Goal: Task Accomplishment & Management: Manage account settings

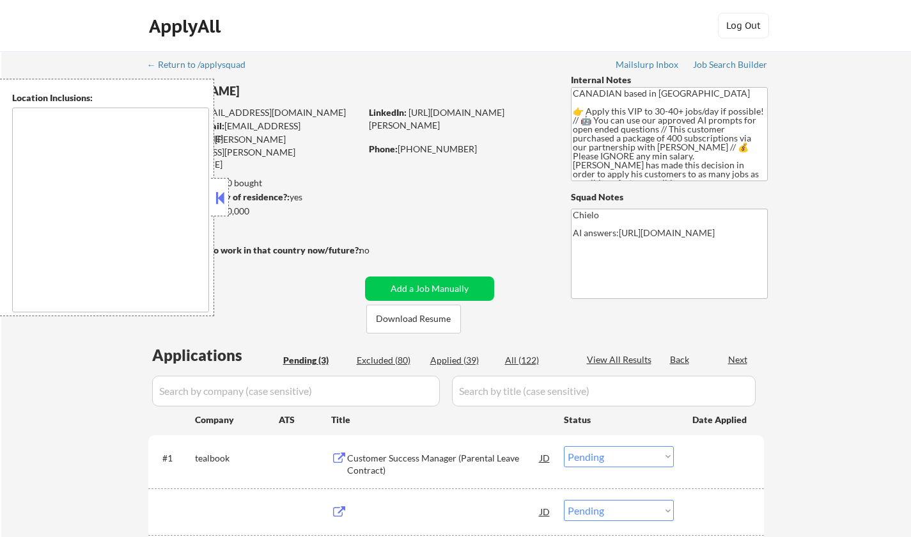
select select ""pending""
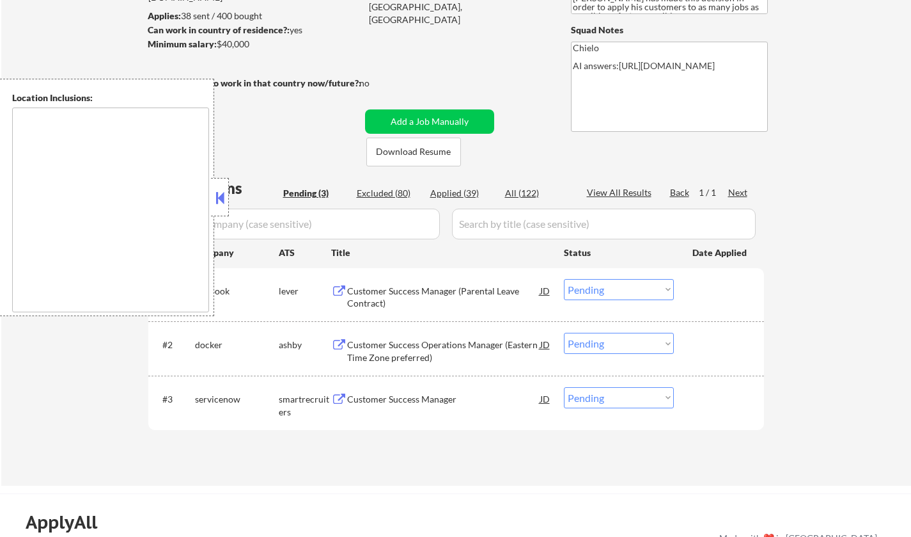
scroll to position [192, 0]
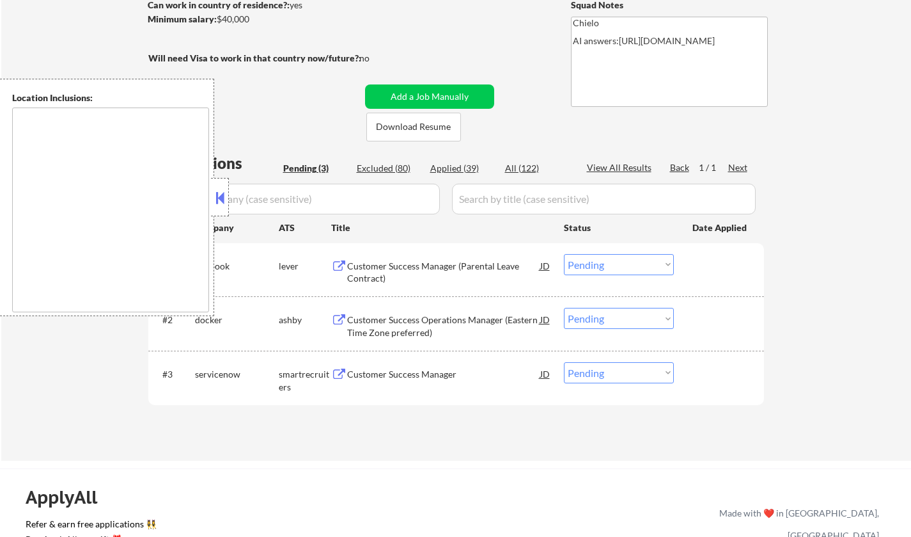
click at [219, 197] on button at bounding box center [220, 197] width 14 height 19
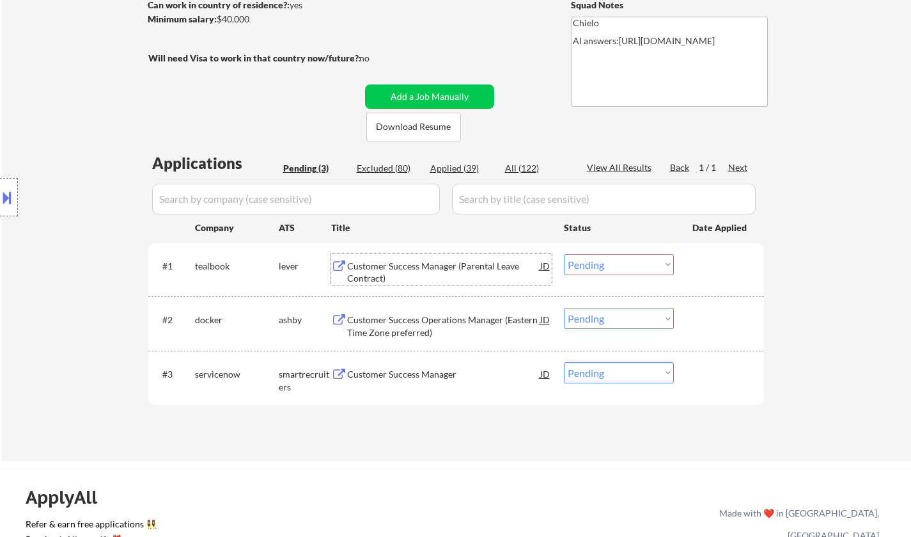
click at [468, 274] on div "Customer Success Manager (Parental Leave Contract)" at bounding box center [443, 272] width 193 height 25
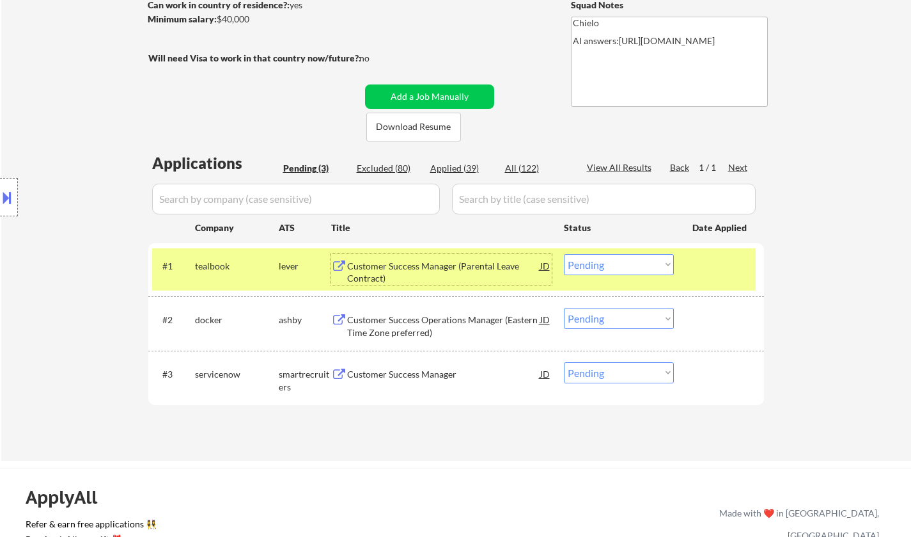
click at [624, 262] on select "Choose an option... Pending Applied Excluded (Questions) Excluded (Expired) Exc…" at bounding box center [619, 264] width 110 height 21
click at [564, 254] on select "Choose an option... Pending Applied Excluded (Questions) Excluded (Expired) Exc…" at bounding box center [619, 264] width 110 height 21
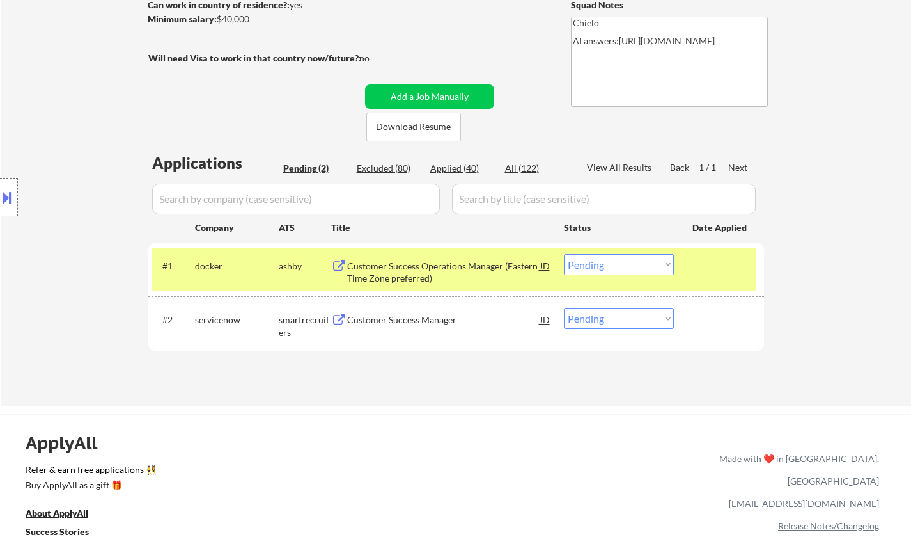
click at [423, 265] on div "Customer Success Operations Manager (Eastern Time Zone preferred)" at bounding box center [443, 272] width 193 height 25
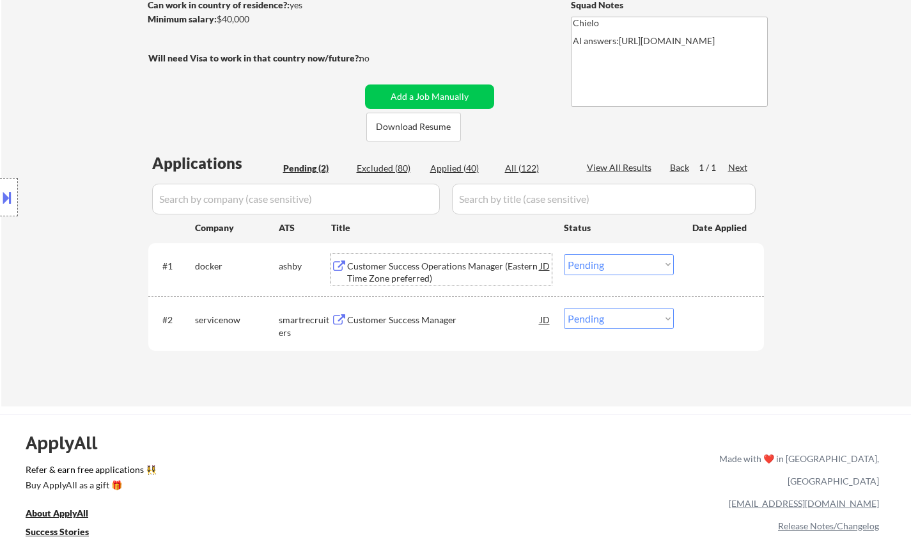
click at [621, 265] on select "Choose an option... Pending Applied Excluded (Questions) Excluded (Expired) Exc…" at bounding box center [619, 264] width 110 height 21
click at [564, 254] on select "Choose an option... Pending Applied Excluded (Questions) Excluded (Expired) Exc…" at bounding box center [619, 264] width 110 height 21
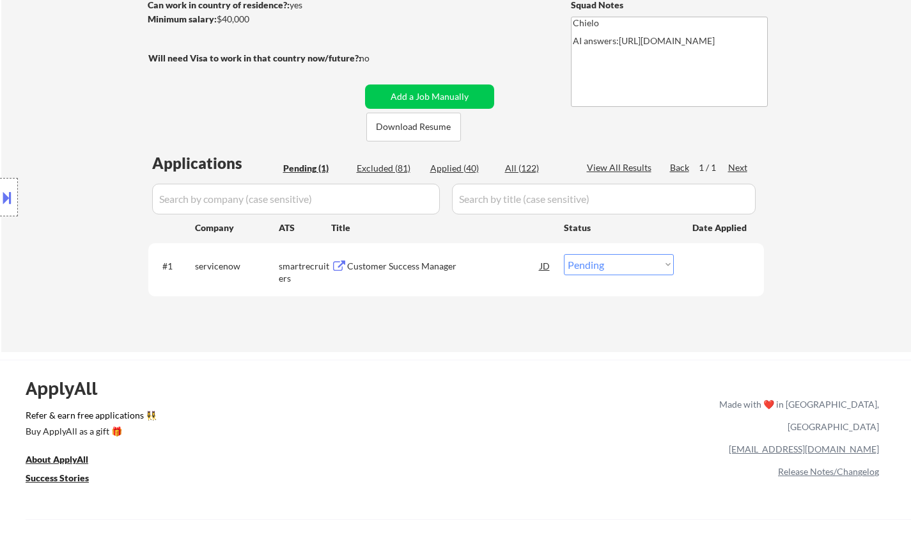
click at [398, 262] on div "Customer Success Manager" at bounding box center [443, 266] width 193 height 13
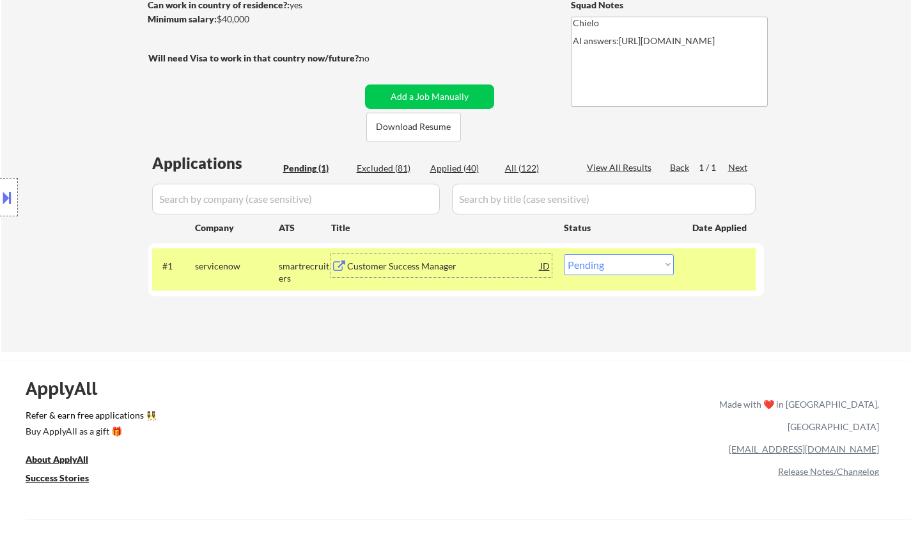
click at [610, 260] on select "Choose an option... Pending Applied Excluded (Questions) Excluded (Expired) Exc…" at bounding box center [619, 264] width 110 height 21
click at [629, 263] on select "Choose an option... Pending Applied Excluded (Questions) Excluded (Expired) Exc…" at bounding box center [619, 264] width 110 height 21
select select ""applied""
click at [564, 254] on select "Choose an option... Pending Applied Excluded (Questions) Excluded (Expired) Exc…" at bounding box center [619, 264] width 110 height 21
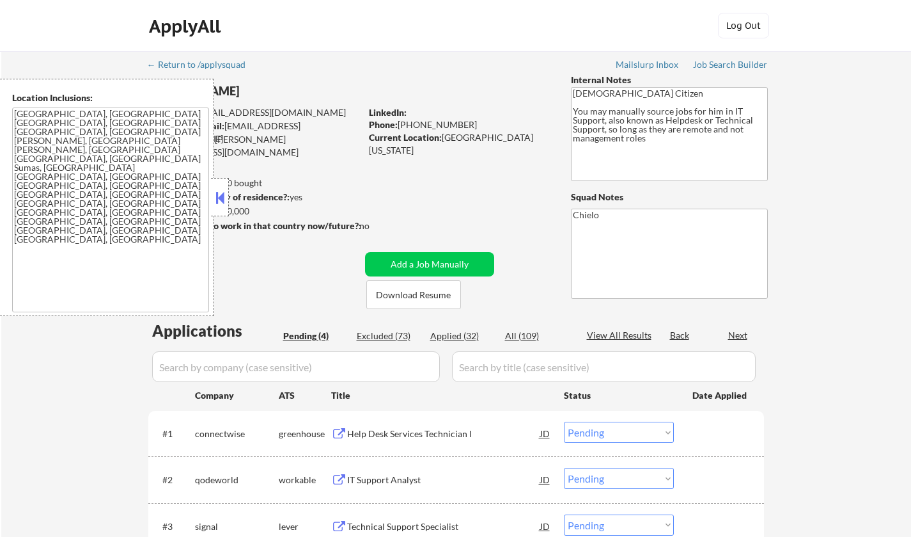
select select ""pending""
click at [211, 199] on div at bounding box center [220, 197] width 18 height 38
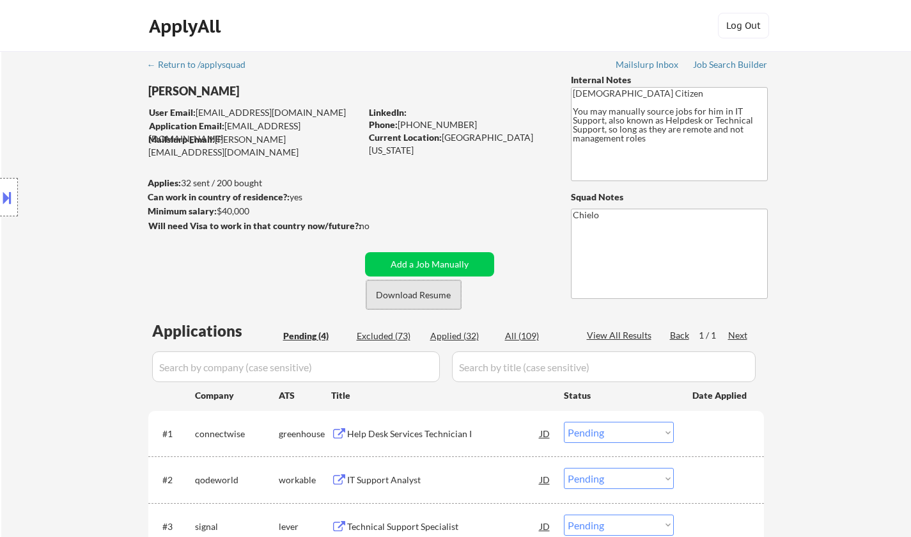
click at [397, 292] on button "Download Resume" at bounding box center [414, 294] width 95 height 29
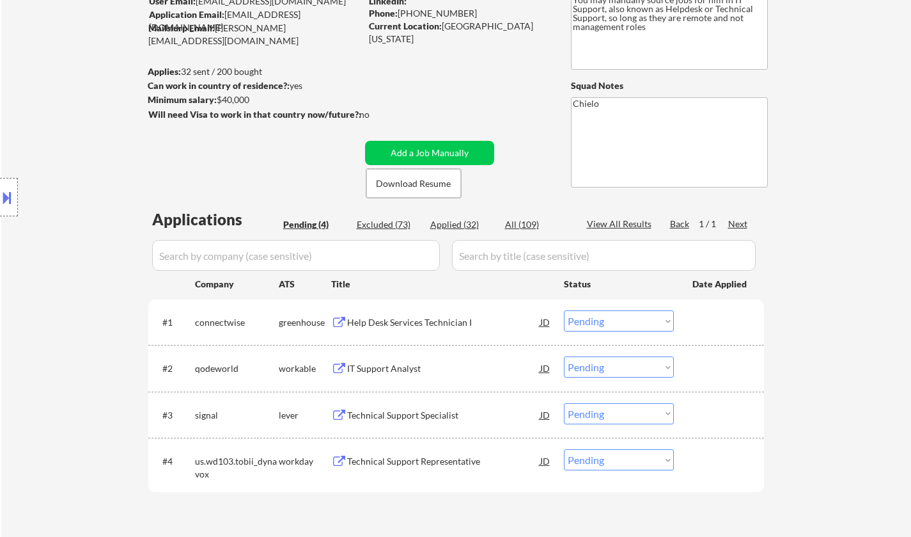
scroll to position [128, 0]
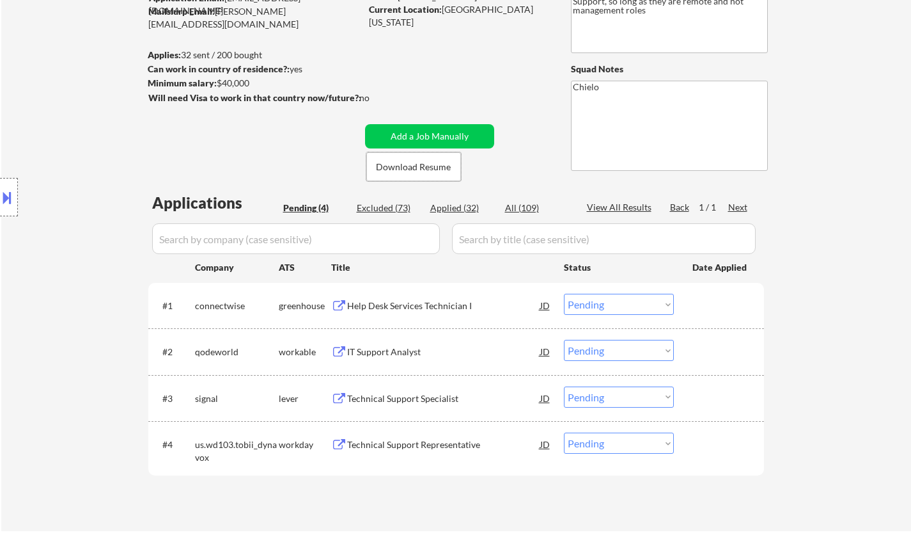
click at [402, 303] on div "Help Desk Services Technician I" at bounding box center [443, 305] width 193 height 13
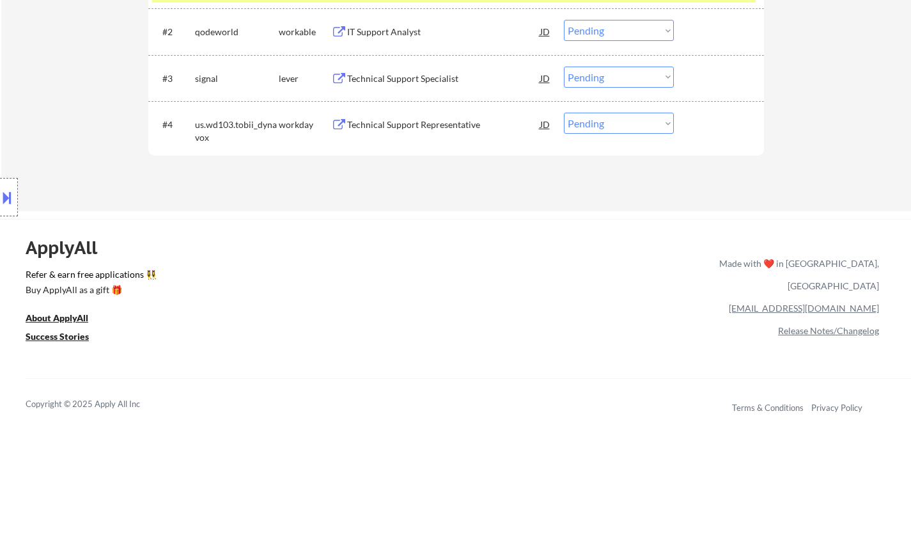
scroll to position [320, 0]
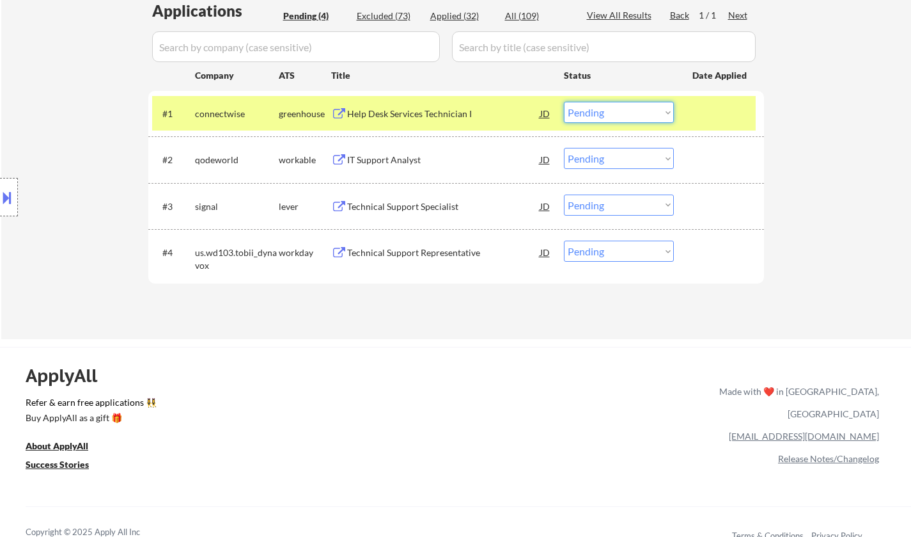
click at [603, 115] on select "Choose an option... Pending Applied Excluded (Questions) Excluded (Expired) Exc…" at bounding box center [619, 112] width 110 height 21
click at [564, 102] on select "Choose an option... Pending Applied Excluded (Questions) Excluded (Expired) Exc…" at bounding box center [619, 112] width 110 height 21
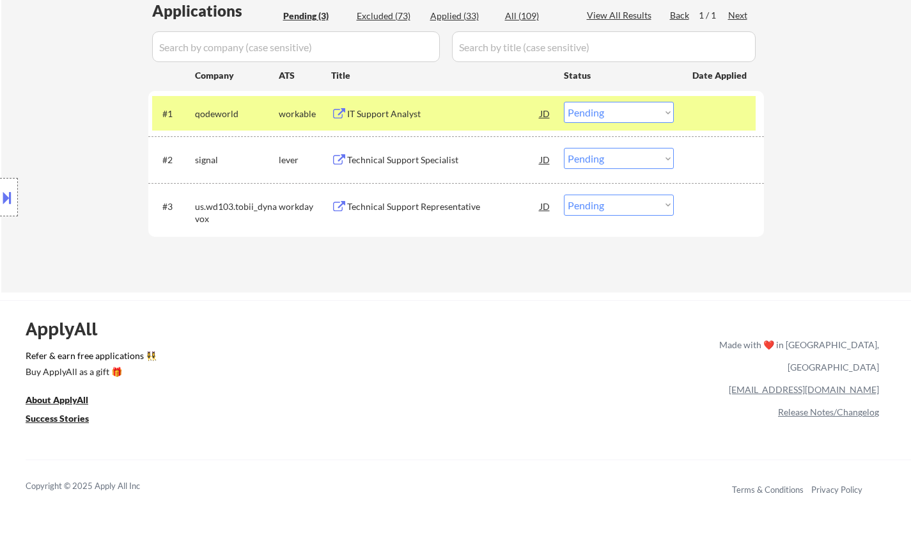
click at [382, 129] on div "#1 qodeworld workable IT Support Analyst JD Choose an option... Pending Applied…" at bounding box center [454, 113] width 604 height 35
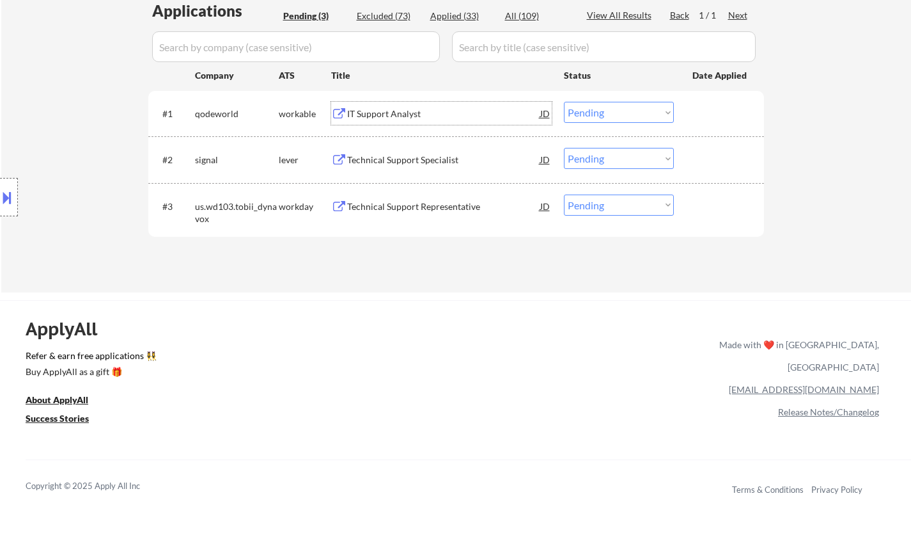
click at [385, 113] on div "IT Support Analyst" at bounding box center [443, 113] width 193 height 13
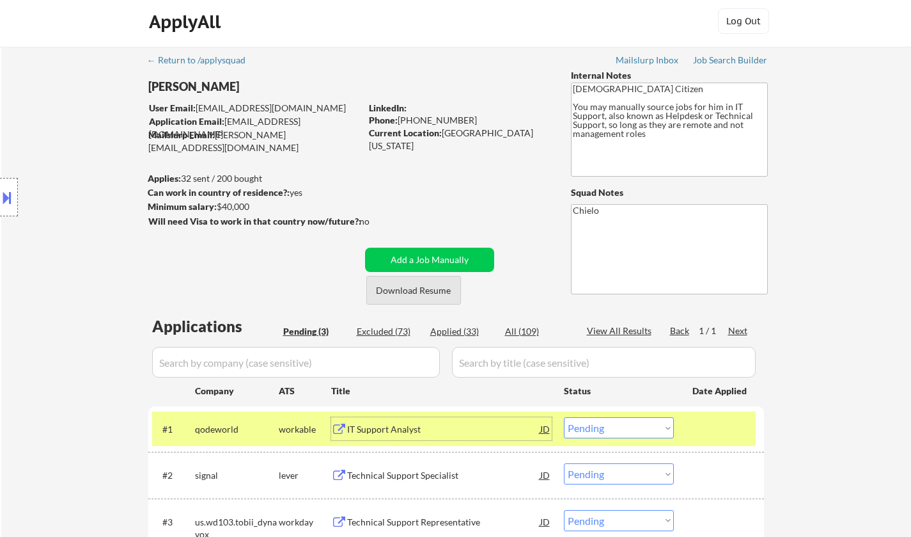
scroll to position [256, 0]
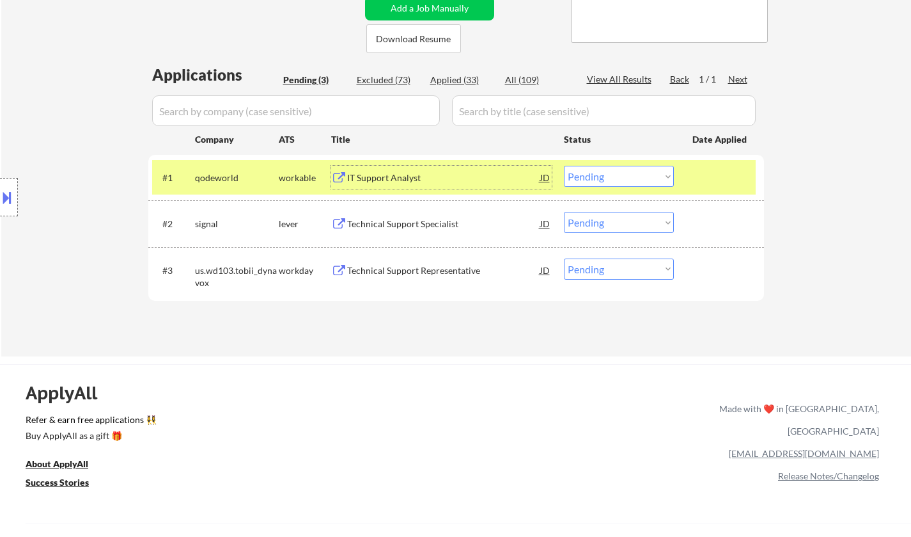
click at [615, 171] on select "Choose an option... Pending Applied Excluded (Questions) Excluded (Expired) Exc…" at bounding box center [619, 176] width 110 height 21
click at [564, 166] on select "Choose an option... Pending Applied Excluded (Questions) Excluded (Expired) Exc…" at bounding box center [619, 176] width 110 height 21
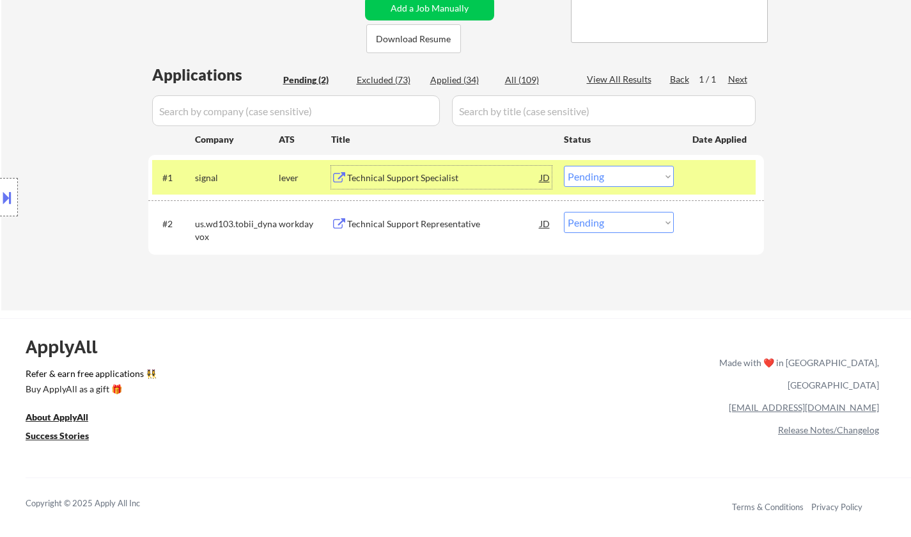
click at [411, 180] on div "Technical Support Specialist" at bounding box center [443, 177] width 193 height 13
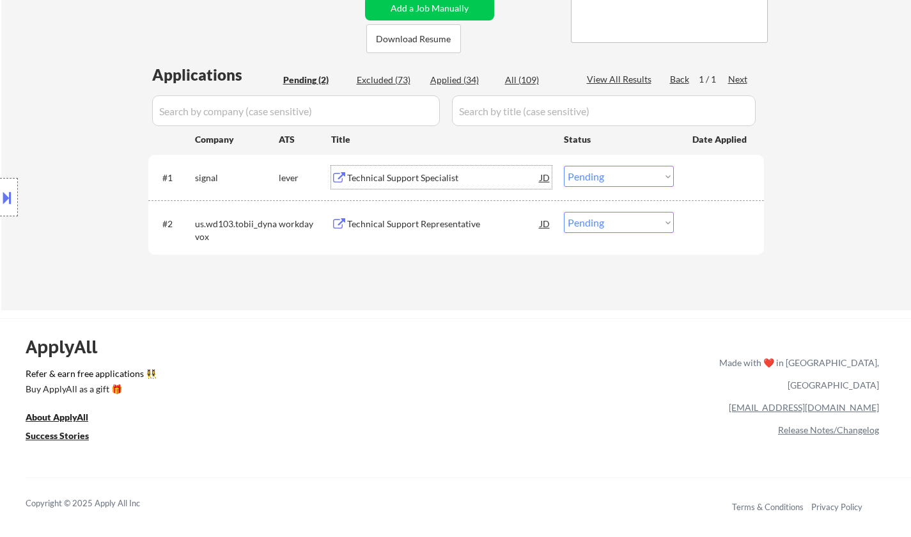
click at [593, 177] on select "Choose an option... Pending Applied Excluded (Questions) Excluded (Expired) Exc…" at bounding box center [619, 176] width 110 height 21
click at [564, 166] on select "Choose an option... Pending Applied Excluded (Questions) Excluded (Expired) Exc…" at bounding box center [619, 176] width 110 height 21
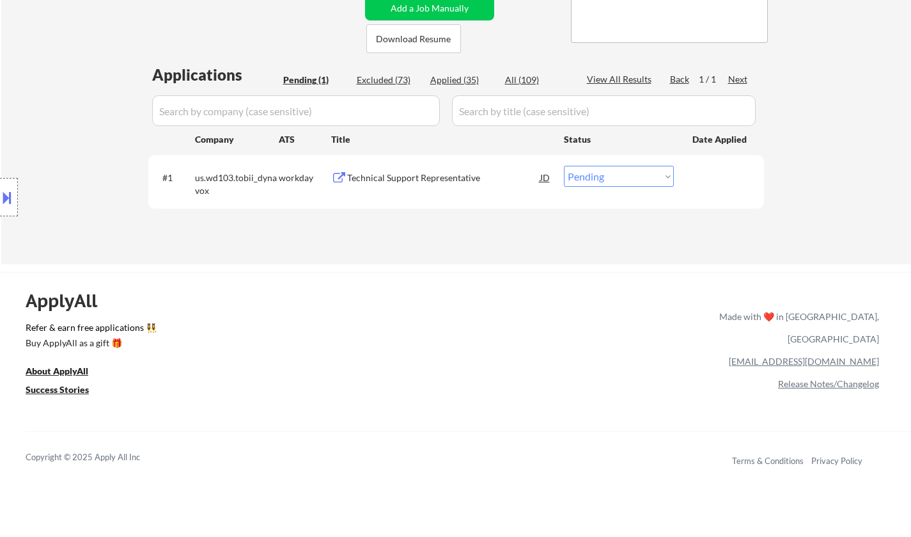
click at [397, 182] on div "Technical Support Representative" at bounding box center [443, 177] width 193 height 13
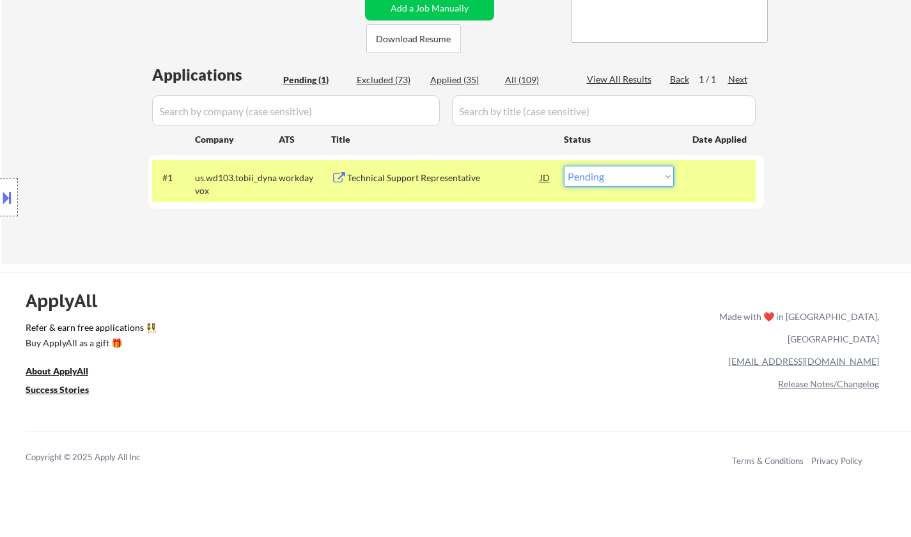
click at [596, 176] on select "Choose an option... Pending Applied Excluded (Questions) Excluded (Expired) Exc…" at bounding box center [619, 176] width 110 height 21
select select ""applied""
click at [564, 166] on select "Choose an option... Pending Applied Excluded (Questions) Excluded (Expired) Exc…" at bounding box center [619, 176] width 110 height 21
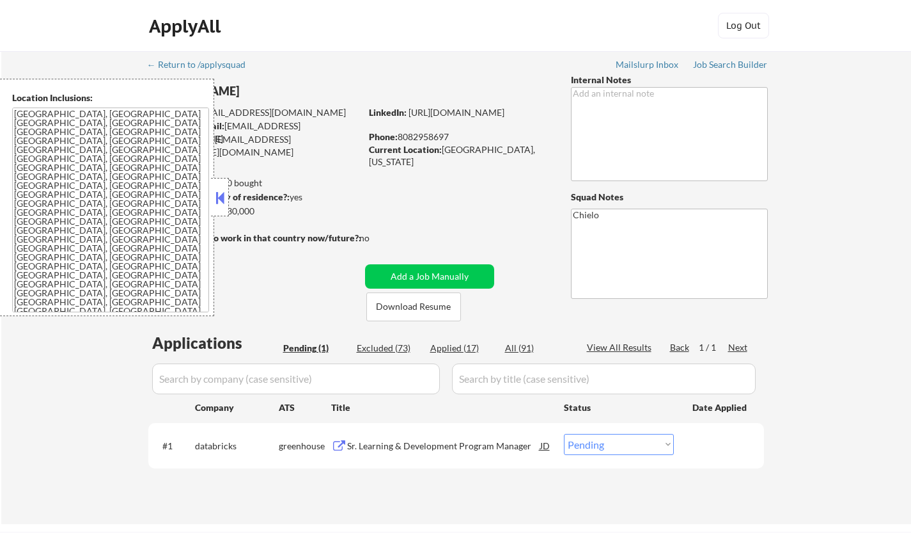
click at [218, 202] on button at bounding box center [220, 197] width 14 height 19
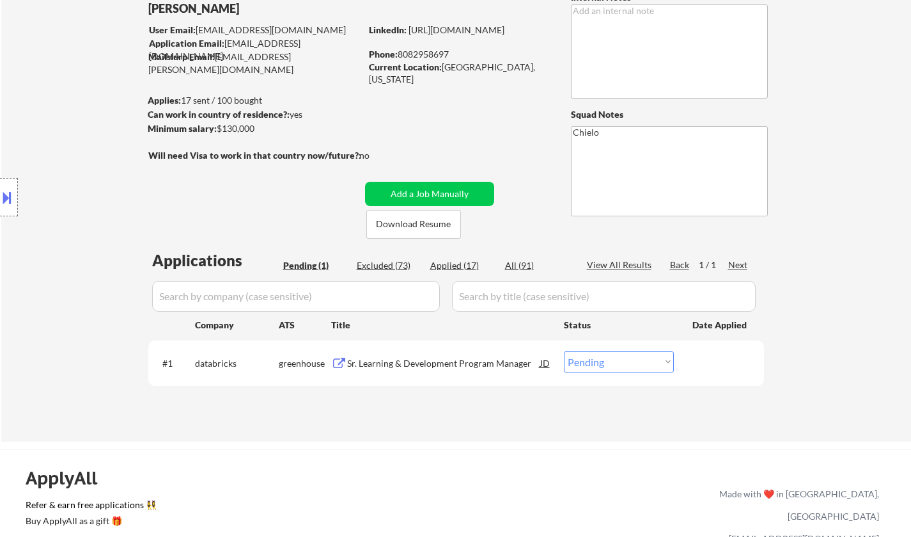
scroll to position [128, 0]
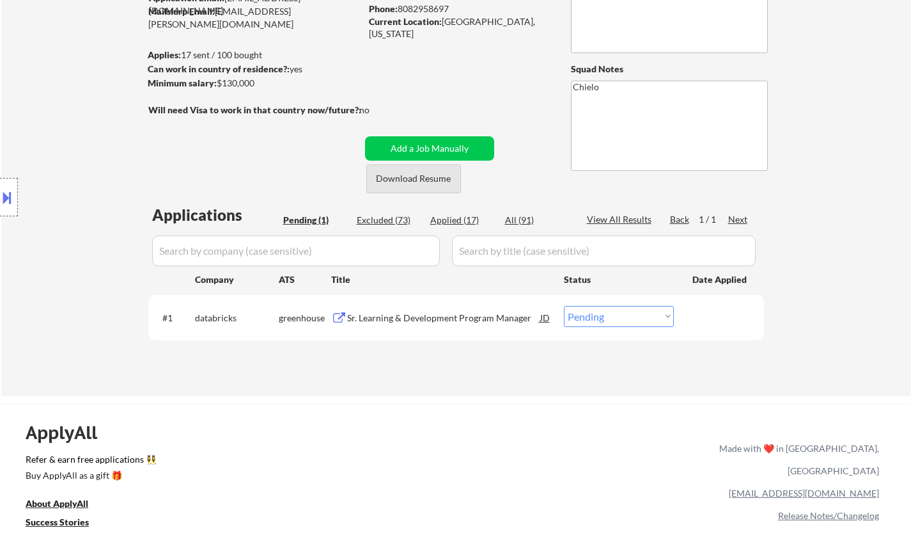
click at [420, 177] on button "Download Resume" at bounding box center [414, 178] width 95 height 29
click at [440, 315] on div "Sr. Learning & Development Program Manager" at bounding box center [443, 317] width 193 height 13
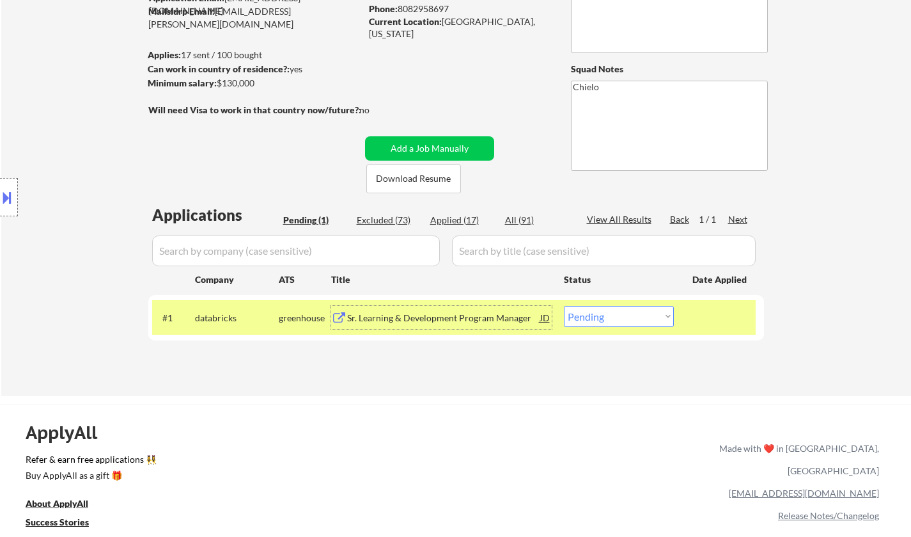
click at [603, 319] on select "Choose an option... Pending Applied Excluded (Questions) Excluded (Expired) Exc…" at bounding box center [619, 316] width 110 height 21
select select ""applied""
click at [564, 306] on select "Choose an option... Pending Applied Excluded (Questions) Excluded (Expired) Exc…" at bounding box center [619, 316] width 110 height 21
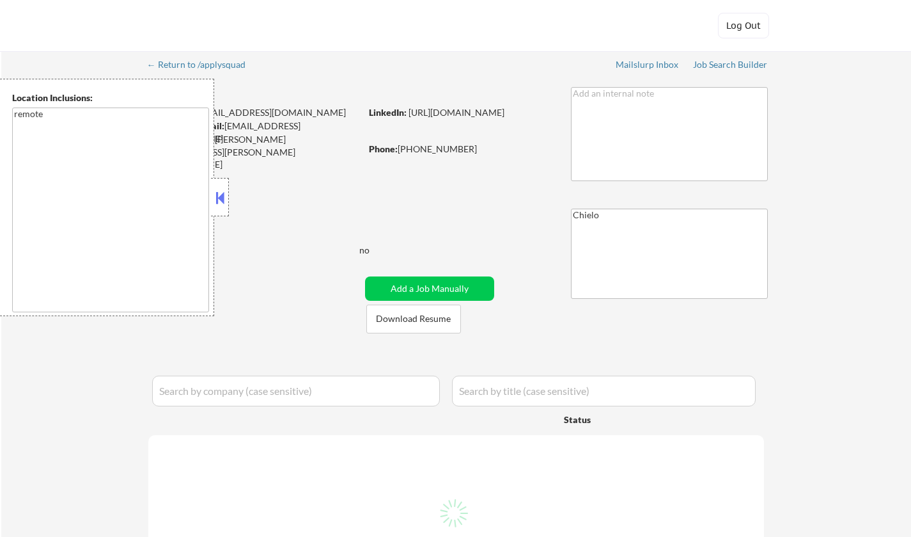
select select ""pending""
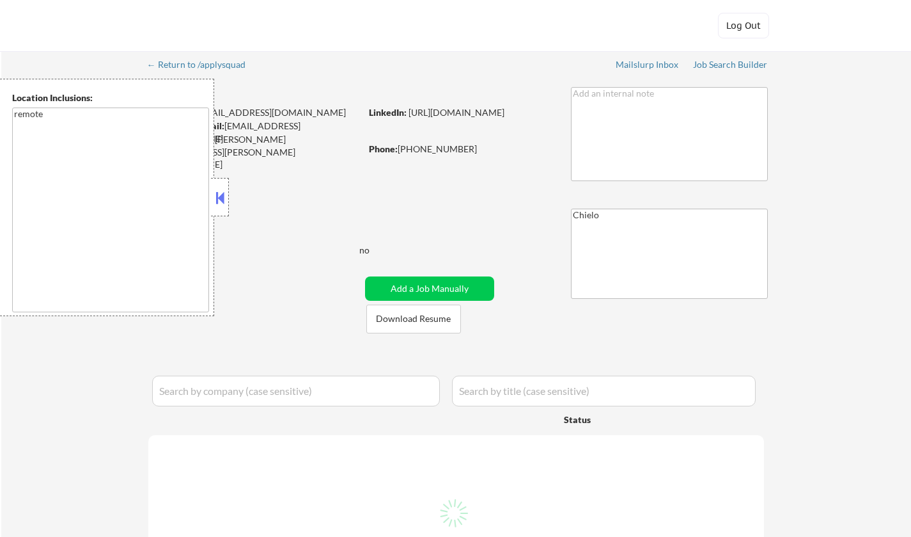
select select ""pending""
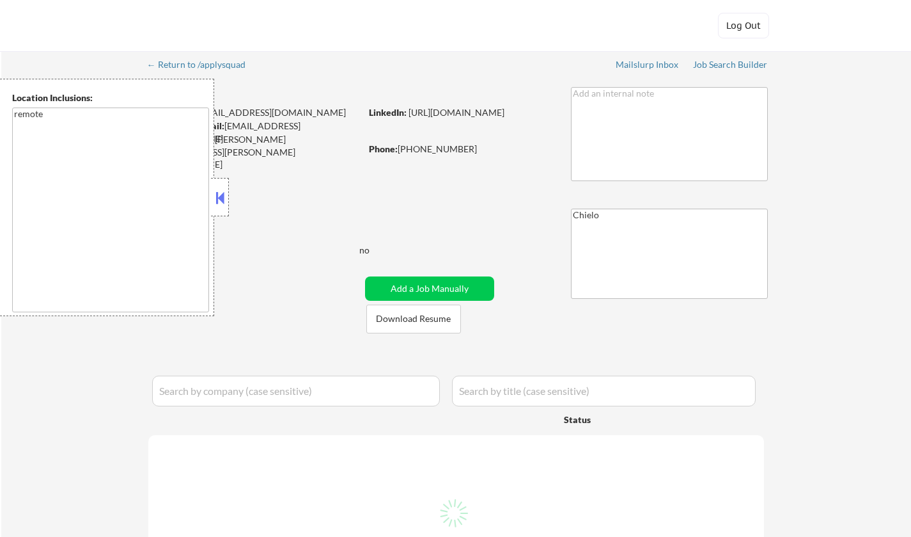
select select ""pending""
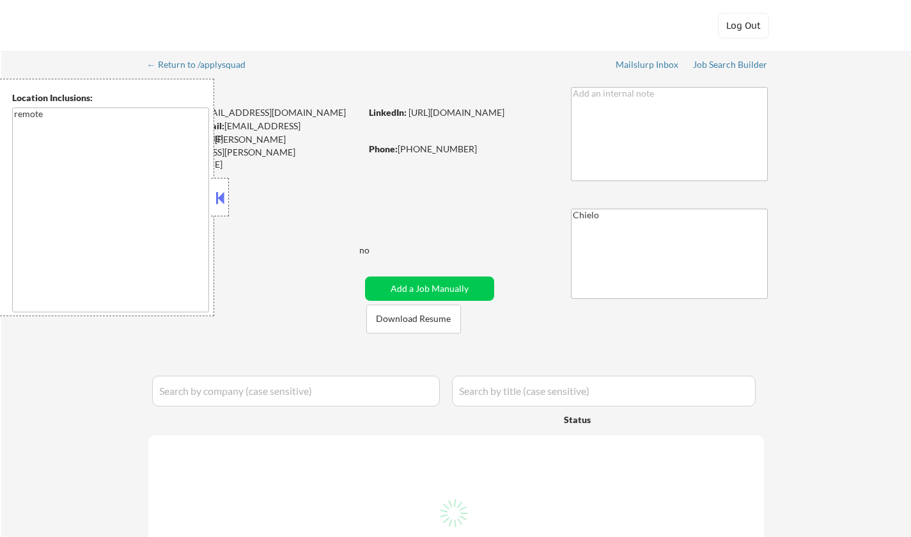
select select ""pending""
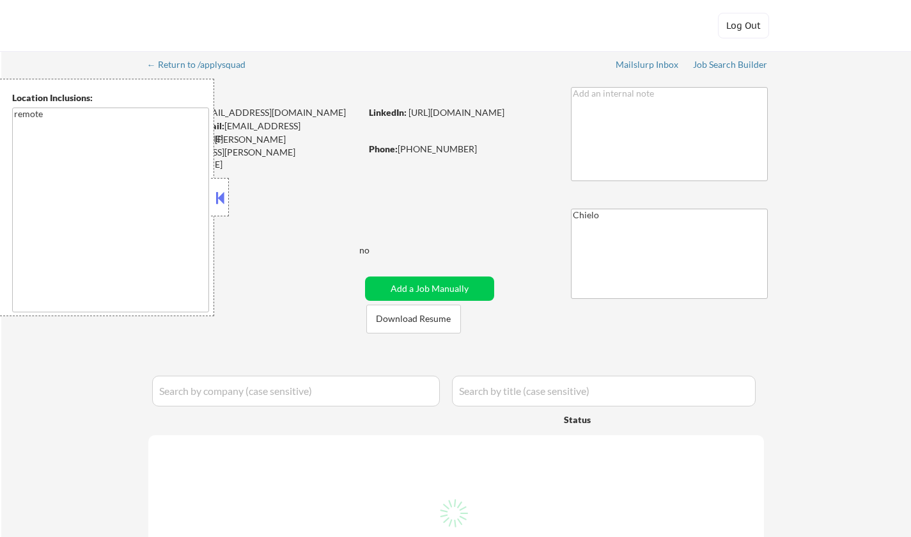
select select ""pending""
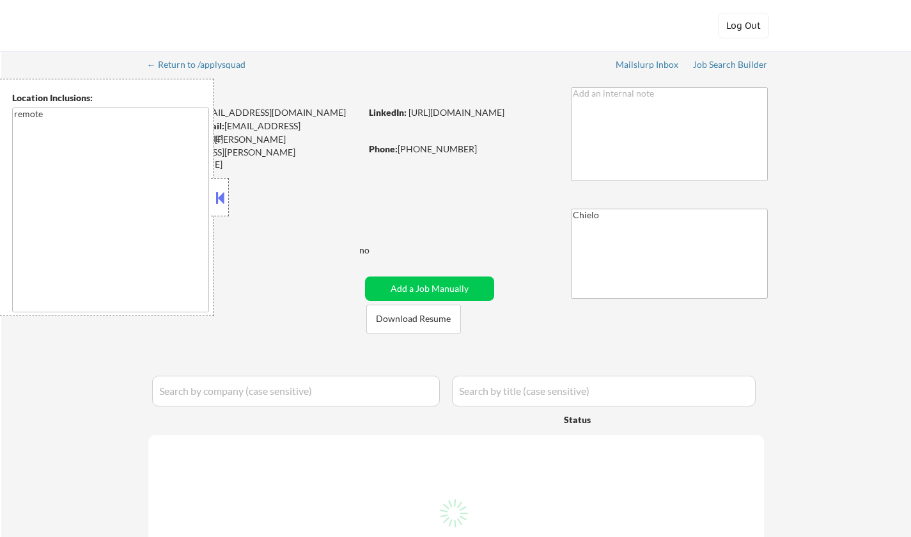
select select ""pending""
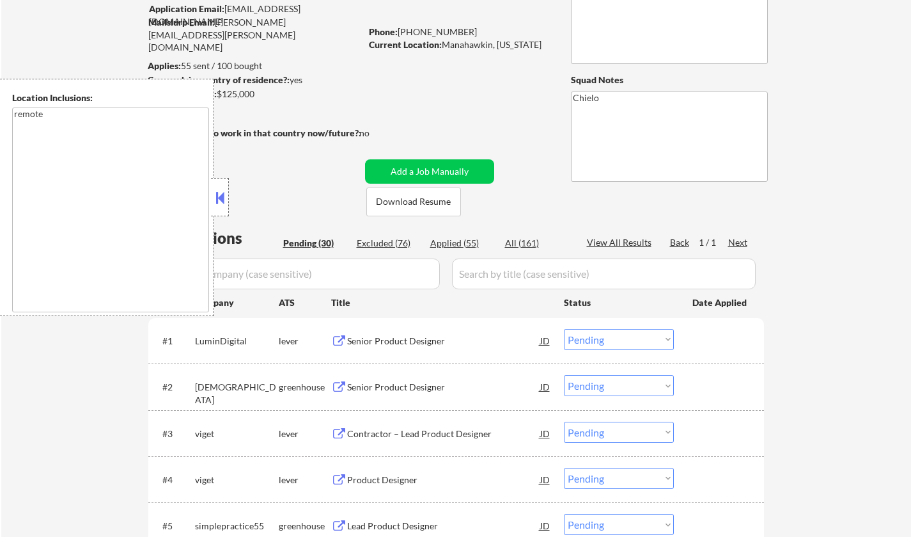
scroll to position [192, 0]
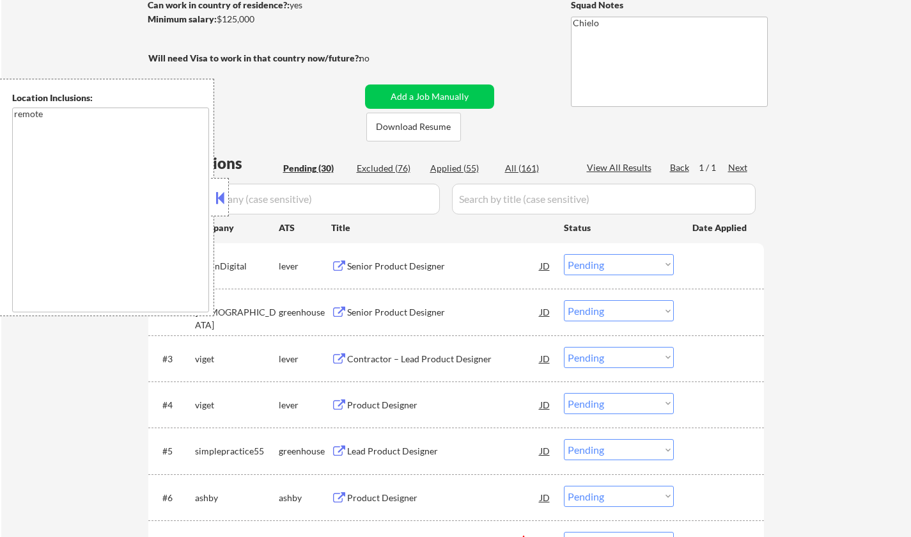
click at [217, 193] on button at bounding box center [220, 197] width 14 height 19
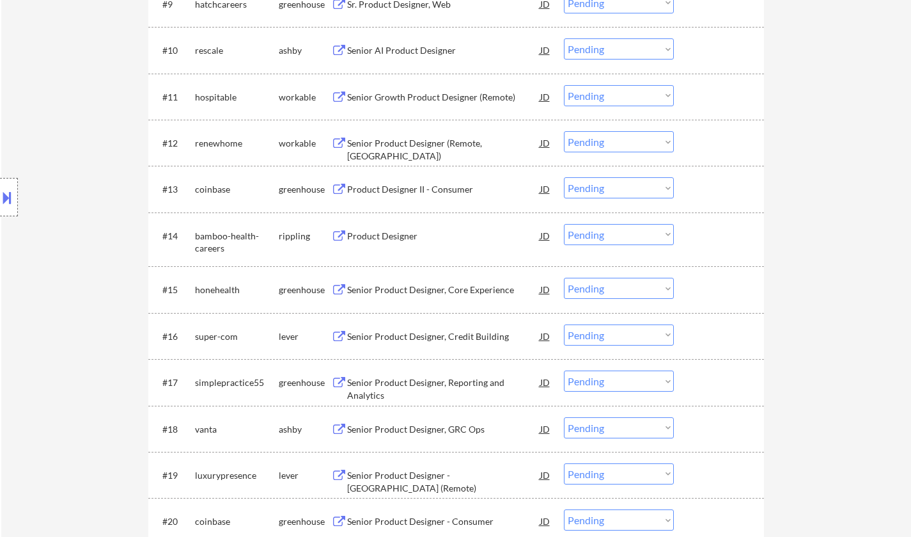
scroll to position [959, 0]
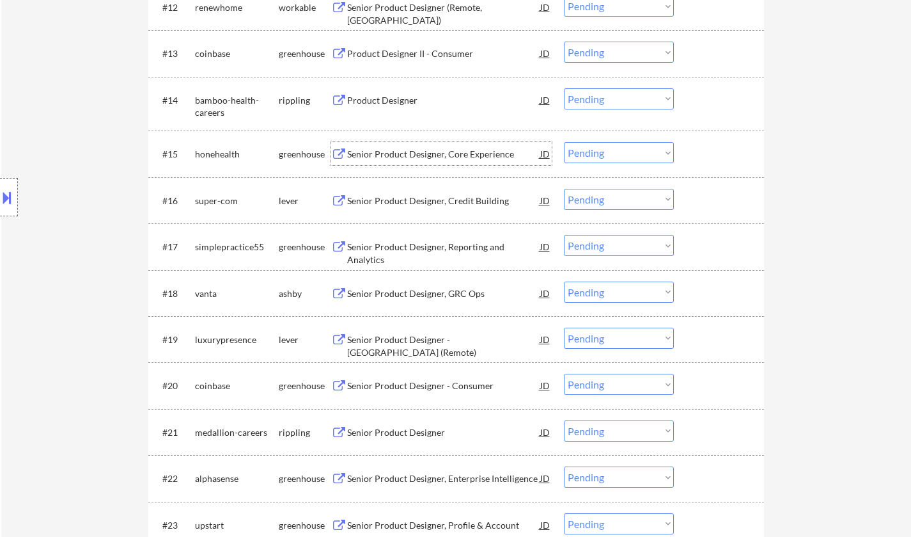
click at [439, 148] on div "Senior Product Designer, Core Experience" at bounding box center [443, 154] width 193 height 13
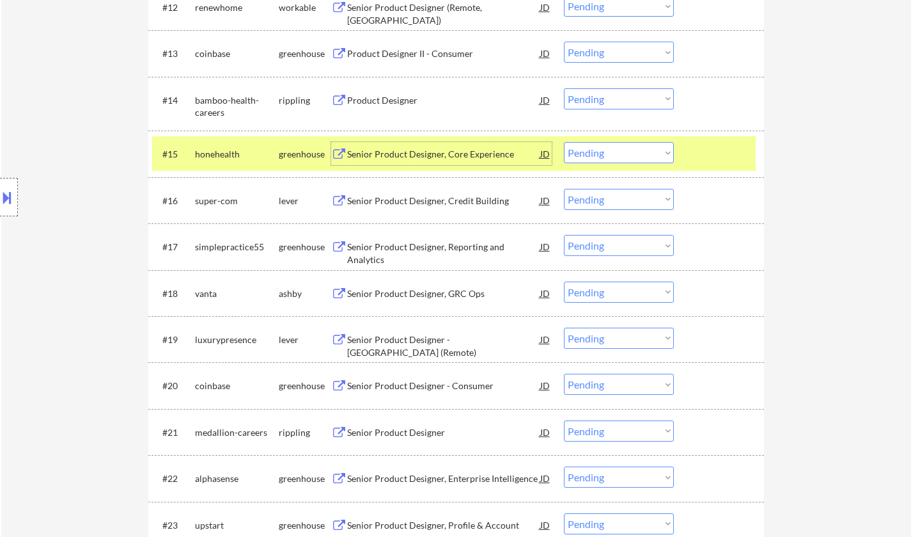
drag, startPoint x: 620, startPoint y: 153, endPoint x: 624, endPoint y: 159, distance: 6.6
click at [620, 153] on select "Choose an option... Pending Applied Excluded (Questions) Excluded (Expired) Exc…" at bounding box center [619, 152] width 110 height 21
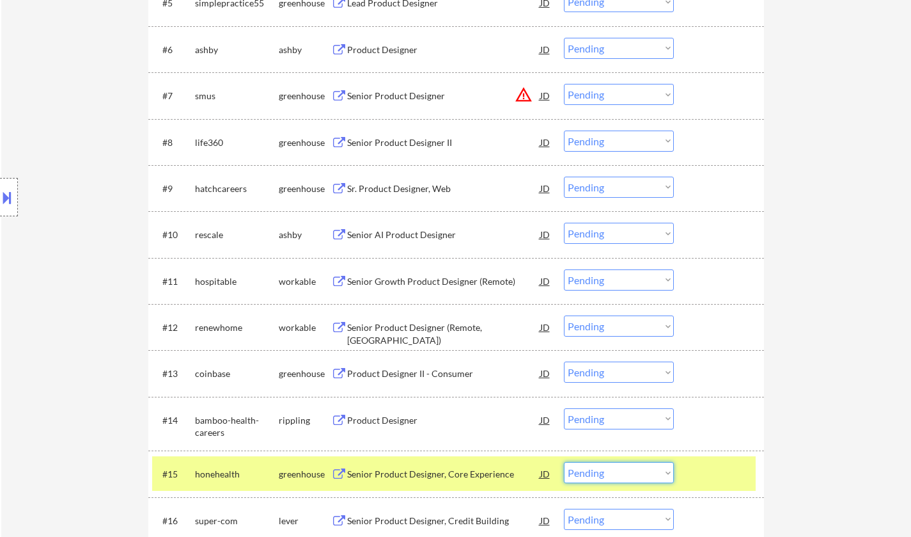
scroll to position [895, 0]
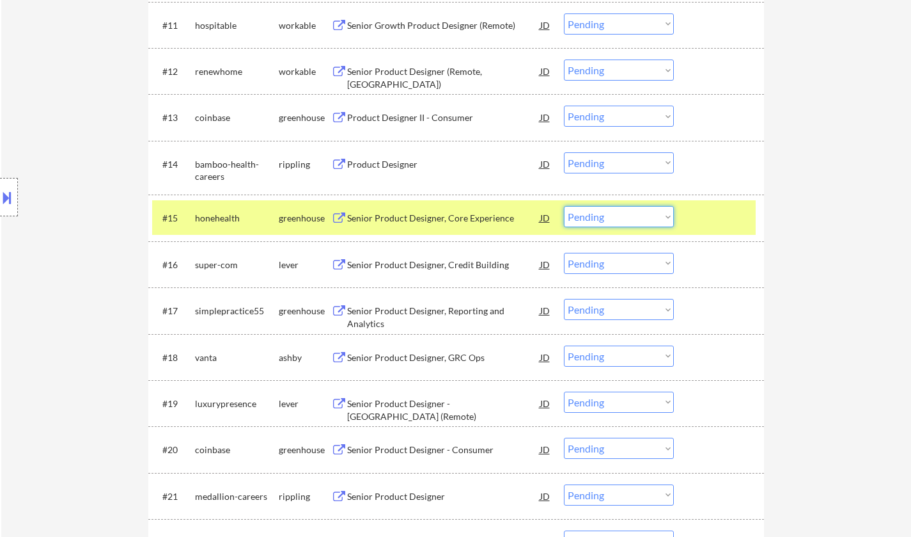
click at [638, 218] on select "Choose an option... Pending Applied Excluded (Questions) Excluded (Expired) Exc…" at bounding box center [619, 216] width 110 height 21
click at [564, 206] on select "Choose an option... Pending Applied Excluded (Questions) Excluded (Expired) Exc…" at bounding box center [619, 216] width 110 height 21
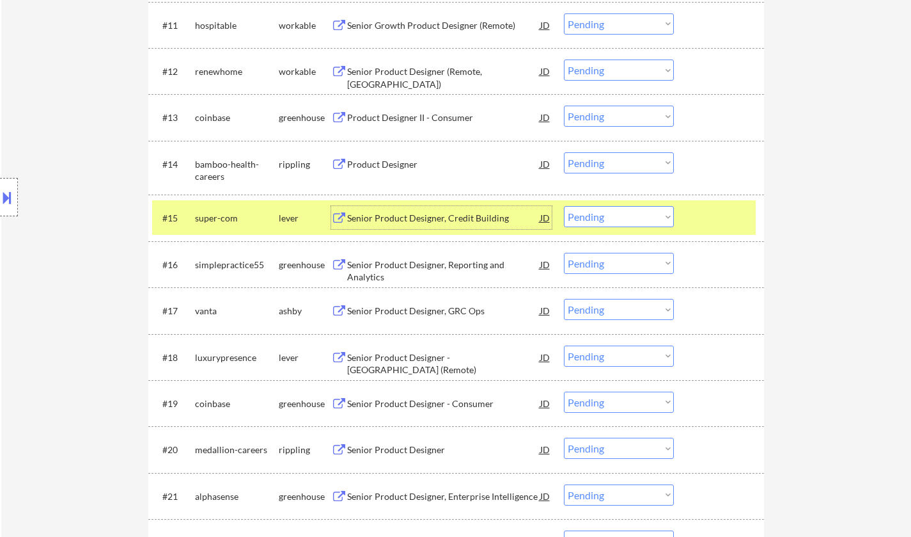
click at [402, 215] on div "Senior Product Designer, Credit Building" at bounding box center [443, 218] width 193 height 13
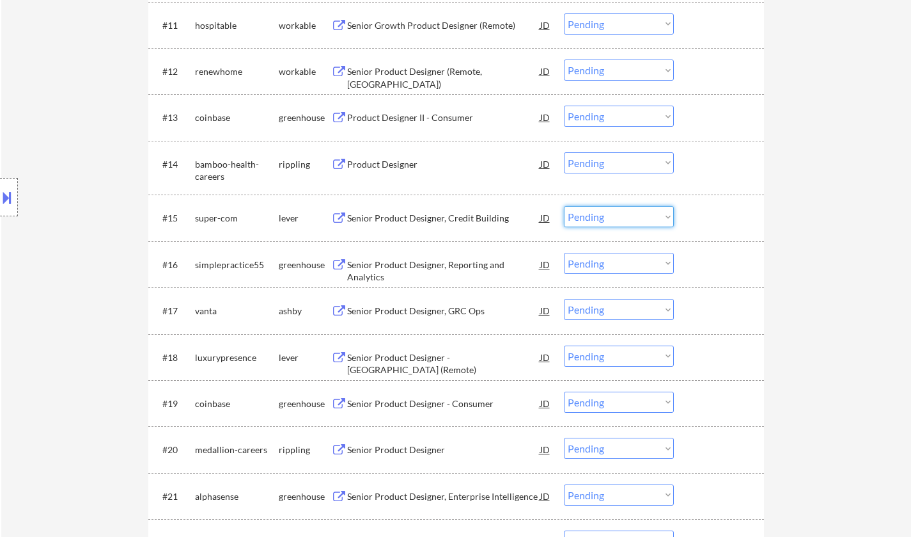
click at [626, 211] on select "Choose an option... Pending Applied Excluded (Questions) Excluded (Expired) Exc…" at bounding box center [619, 216] width 110 height 21
click at [564, 206] on select "Choose an option... Pending Applied Excluded (Questions) Excluded (Expired) Exc…" at bounding box center [619, 216] width 110 height 21
select select ""pending""
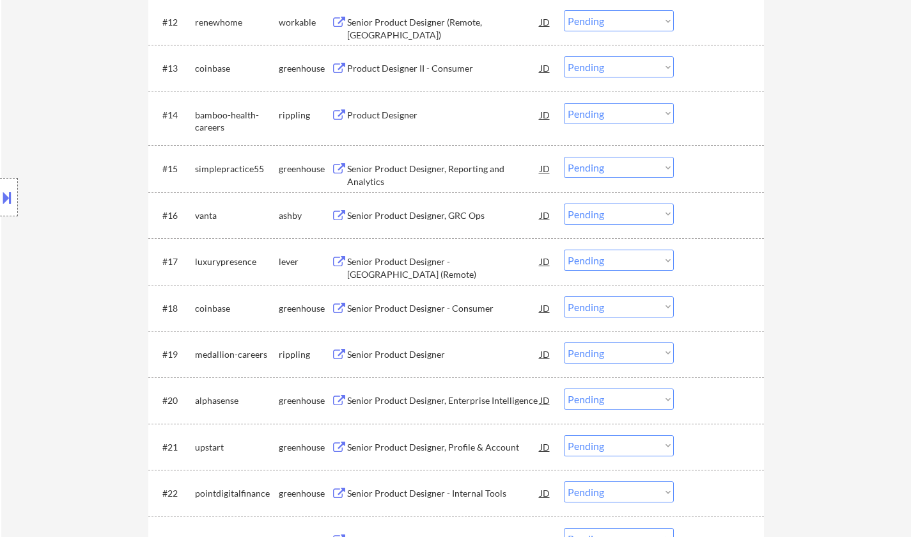
scroll to position [959, 0]
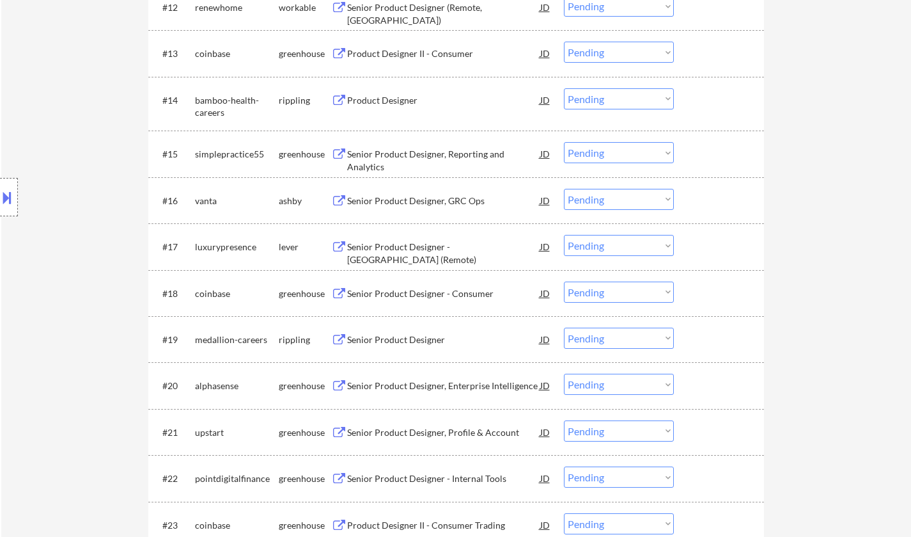
click at [427, 196] on div "Senior Product Designer, GRC Ops" at bounding box center [443, 200] width 193 height 13
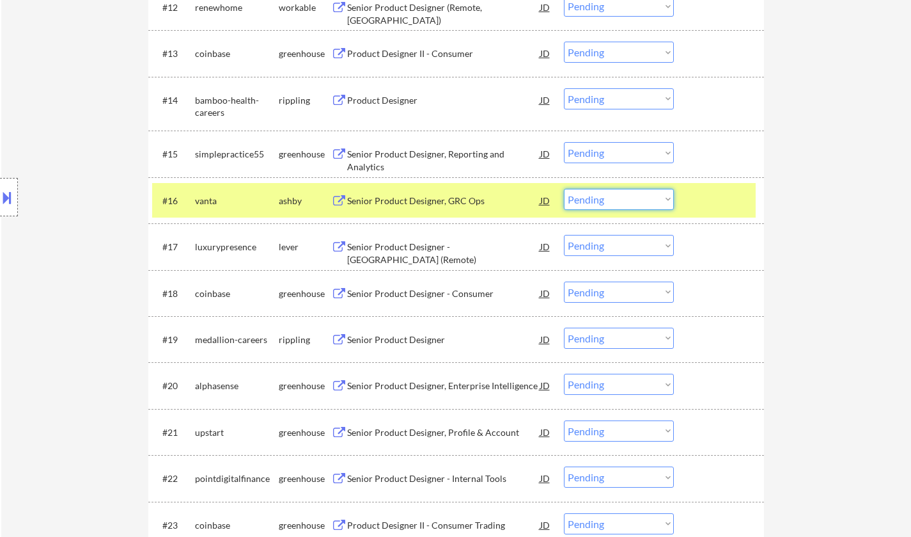
drag, startPoint x: 612, startPoint y: 201, endPoint x: 615, endPoint y: 207, distance: 7.2
click at [612, 201] on select "Choose an option... Pending Applied Excluded (Questions) Excluded (Expired) Exc…" at bounding box center [619, 199] width 110 height 21
click at [564, 189] on select "Choose an option... Pending Applied Excluded (Questions) Excluded (Expired) Exc…" at bounding box center [619, 199] width 110 height 21
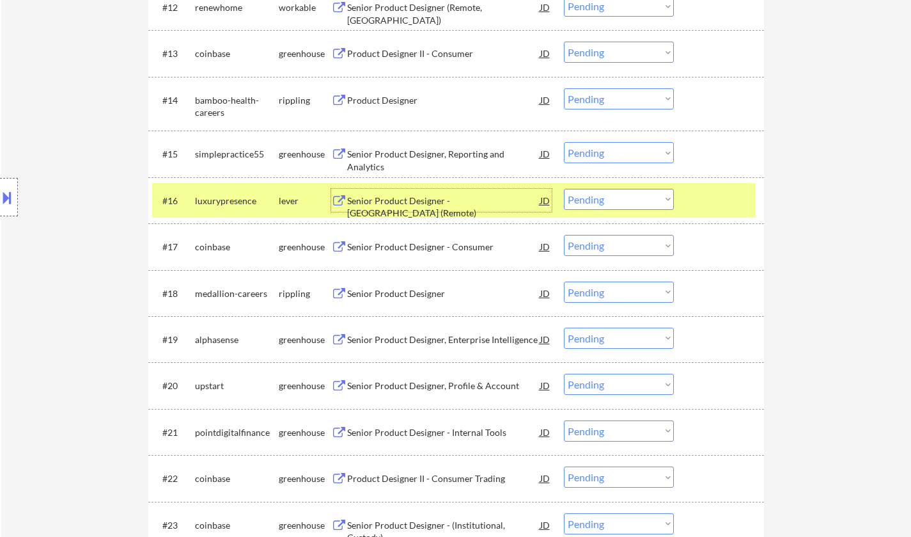
click at [406, 196] on div "Senior Product Designer - US (Remote)" at bounding box center [443, 206] width 193 height 25
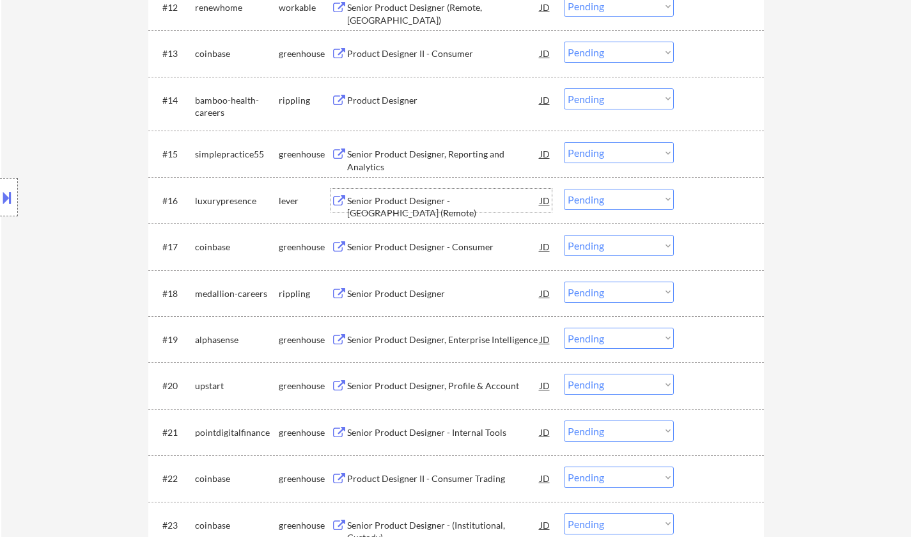
click at [611, 194] on select "Choose an option... Pending Applied Excluded (Questions) Excluded (Expired) Exc…" at bounding box center [619, 199] width 110 height 21
click at [564, 189] on select "Choose an option... Pending Applied Excluded (Questions) Excluded (Expired) Exc…" at bounding box center [619, 199] width 110 height 21
select select ""pending""
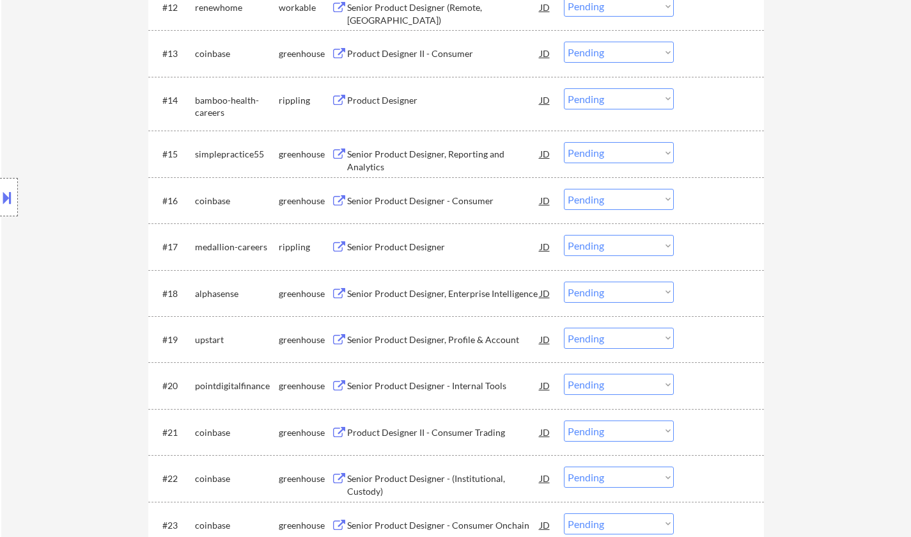
scroll to position [1151, 0]
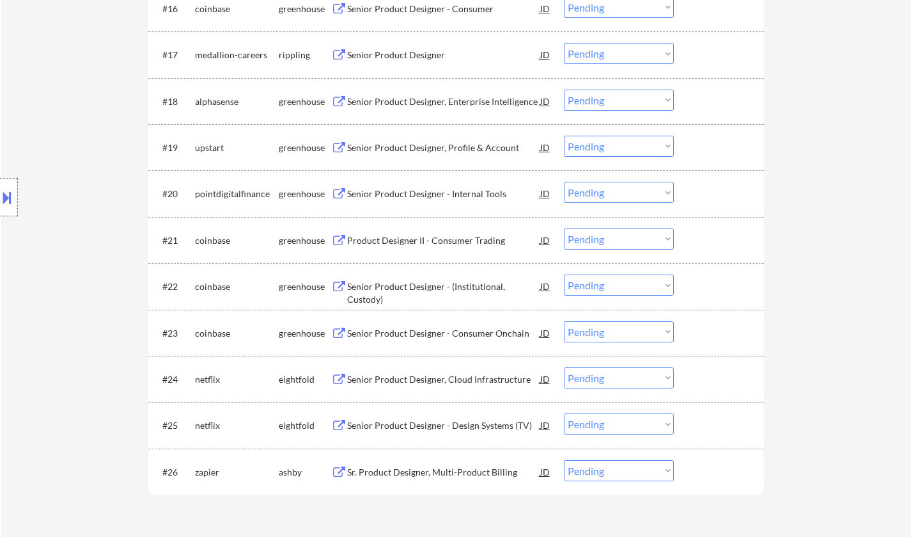
click at [411, 196] on div "Senior Product Designer - Internal Tools" at bounding box center [443, 193] width 193 height 13
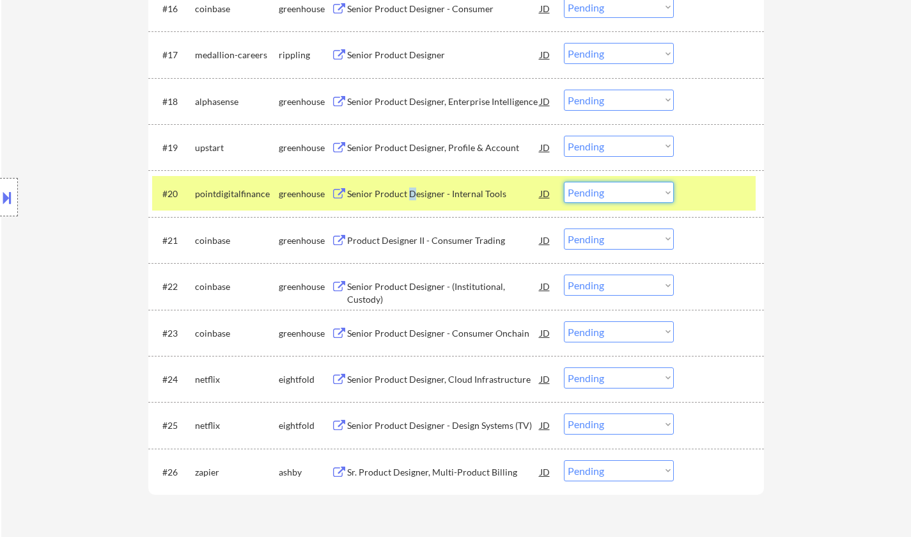
drag, startPoint x: 581, startPoint y: 193, endPoint x: 582, endPoint y: 201, distance: 8.4
click at [581, 193] on select "Choose an option... Pending Applied Excluded (Questions) Excluded (Expired) Exc…" at bounding box center [619, 192] width 110 height 21
click at [564, 182] on select "Choose an option... Pending Applied Excluded (Questions) Excluded (Expired) Exc…" at bounding box center [619, 192] width 110 height 21
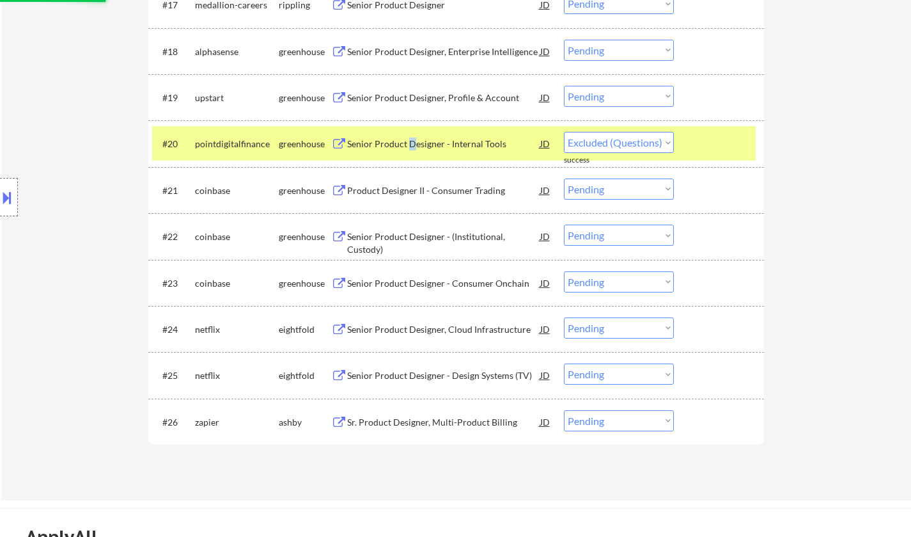
select select ""pending""
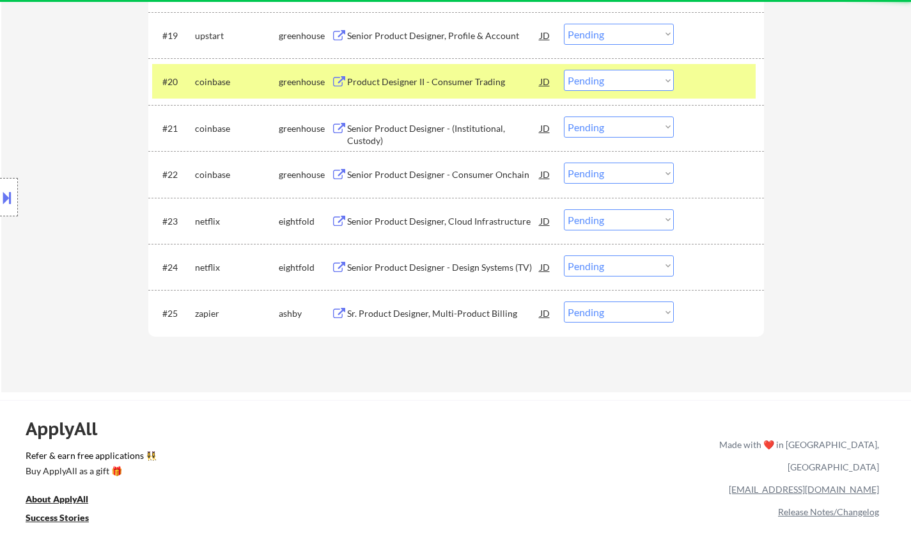
scroll to position [1279, 0]
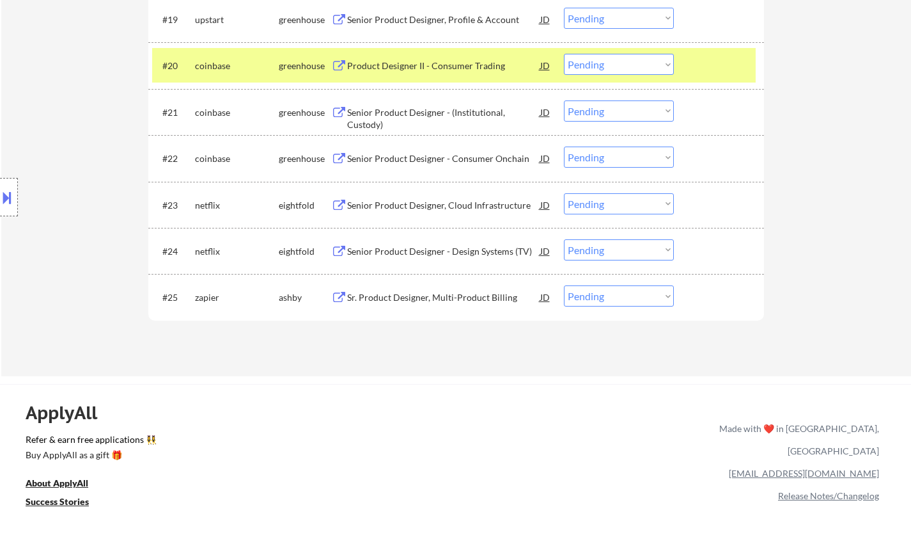
click at [434, 298] on div "Sr. Product Designer, Multi-Product Billing" at bounding box center [443, 297] width 193 height 13
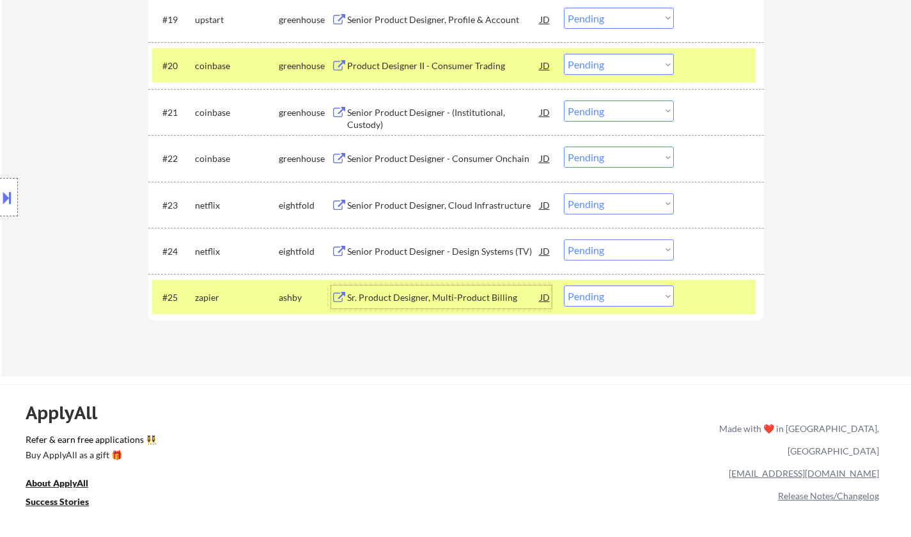
click at [615, 296] on select "Choose an option... Pending Applied Excluded (Questions) Excluded (Expired) Exc…" at bounding box center [619, 295] width 110 height 21
select select ""excluded""
click at [564, 285] on select "Choose an option... Pending Applied Excluded (Questions) Excluded (Expired) Exc…" at bounding box center [619, 295] width 110 height 21
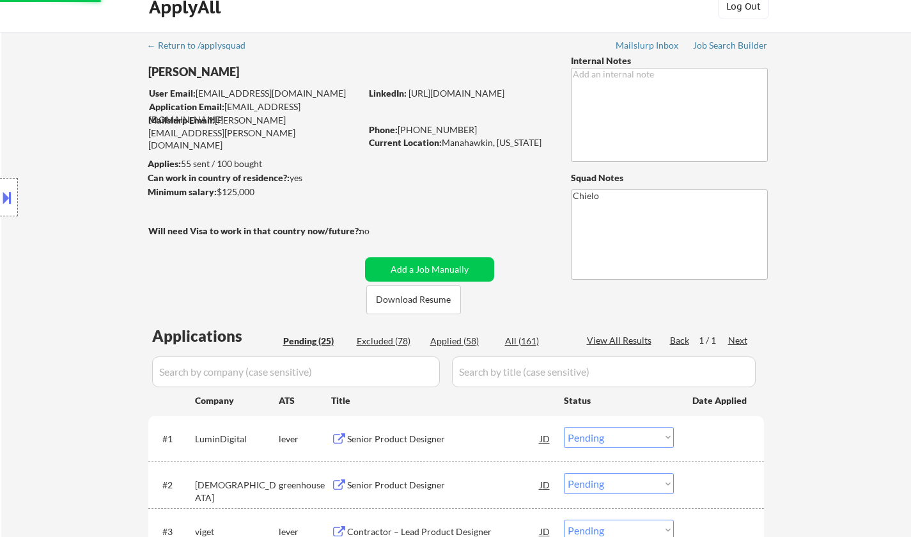
scroll to position [0, 0]
